Goal: Task Accomplishment & Management: Use online tool/utility

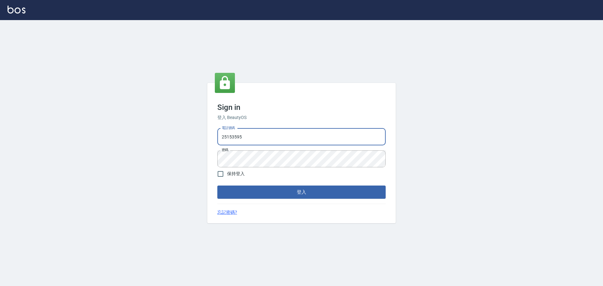
click at [265, 140] on input "25153595" at bounding box center [301, 136] width 168 height 17
click at [406, 133] on div "Sign in 登入 BeautyOS 電話號碼 [PHONE_NUMBER] 電話號碼 密碼 密碼 保持登入 登入 忘記密碼?" at bounding box center [301, 153] width 603 height 266
click at [343, 188] on button "登入" at bounding box center [301, 192] width 168 height 13
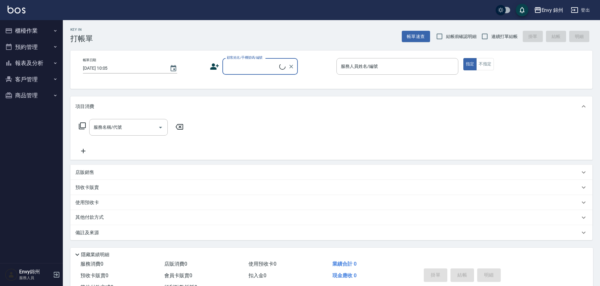
click at [34, 27] on button "櫃檯作業" at bounding box center [32, 31] width 58 height 16
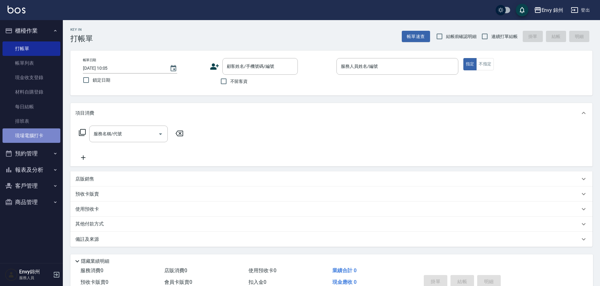
click at [40, 133] on link "現場電腦打卡" at bounding box center [32, 135] width 58 height 14
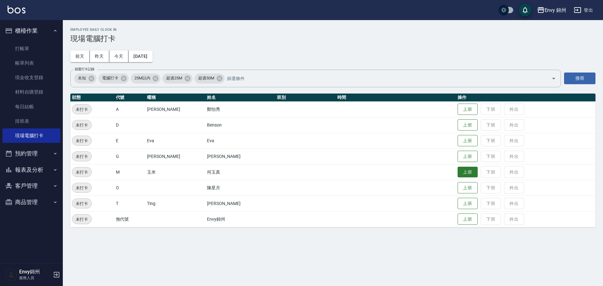
click at [458, 171] on button "上班" at bounding box center [468, 172] width 20 height 11
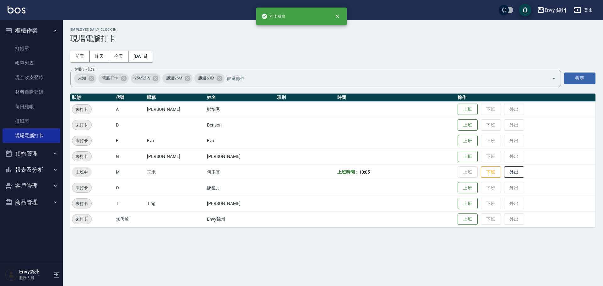
click at [395, 43] on div "Employee Daily Clock In 現場電腦打卡 [DATE] [DATE] [DATE] [DATE] 篩選打卡記錄 未知 電腦打卡 25M以內…" at bounding box center [333, 127] width 540 height 215
click at [399, 45] on div "Employee Daily Clock In 現場電腦打卡 [DATE] [DATE] [DATE] [DATE] 篩選打卡記錄 未知 電腦打卡 25M以內…" at bounding box center [333, 127] width 540 height 215
